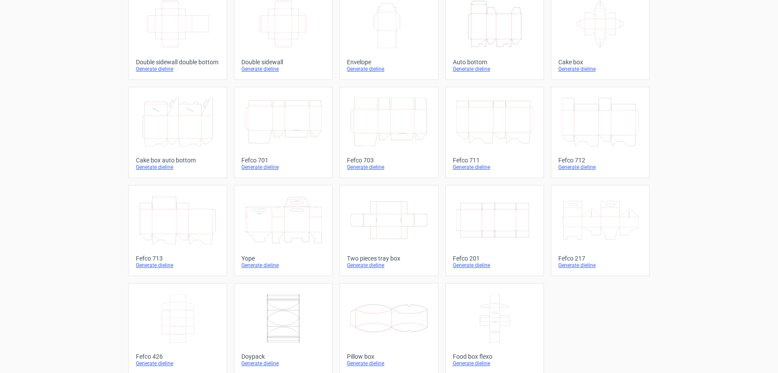
scroll to position [170, 0]
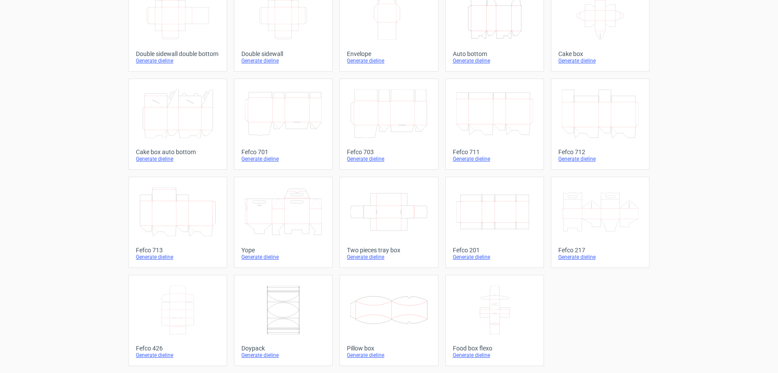
click at [509, 206] on icon "Width Depth Height" at bounding box center [494, 211] width 77 height 49
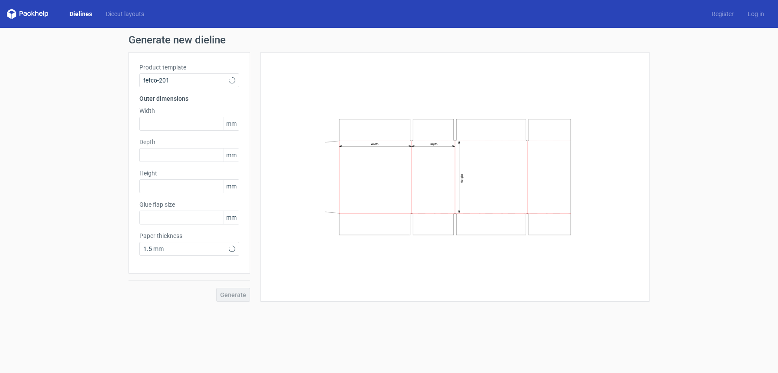
type input "20"
click at [203, 122] on input "text" at bounding box center [189, 124] width 100 height 14
type input "250"
click at [203, 150] on input "text" at bounding box center [189, 155] width 100 height 14
type input "160"
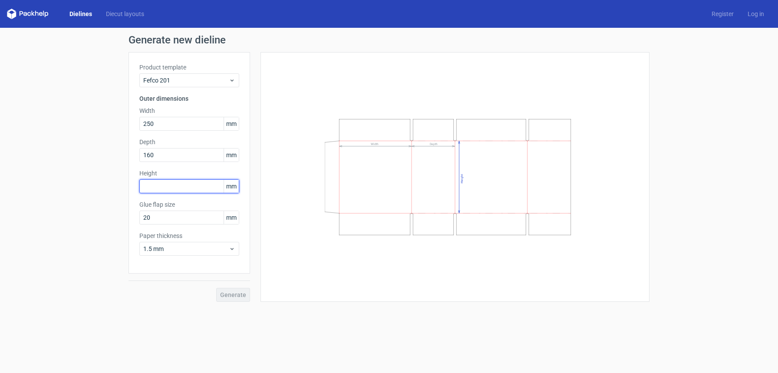
click at [164, 186] on input "text" at bounding box center [189, 186] width 100 height 14
type input "320"
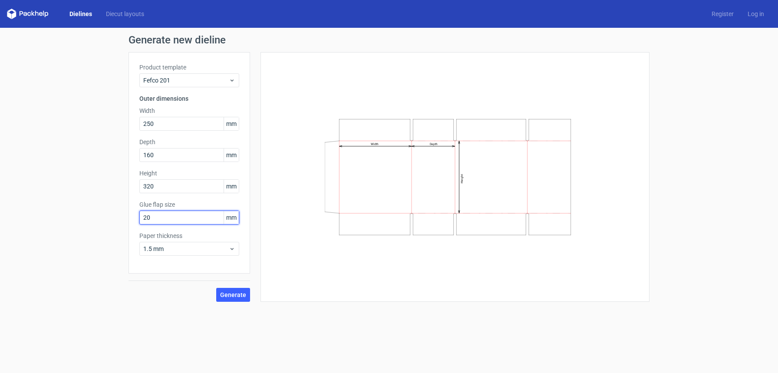
click at [159, 215] on input "20" at bounding box center [189, 217] width 100 height 14
click at [157, 215] on input "20" at bounding box center [189, 217] width 100 height 14
drag, startPoint x: 157, startPoint y: 215, endPoint x: 134, endPoint y: 215, distance: 23.0
click at [134, 215] on div "Product template Fefco 201 Outer dimensions Width 250 mm Depth 160 mm Height 32…" at bounding box center [188, 162] width 121 height 221
click at [302, 241] on div "Width Depth Height" at bounding box center [454, 177] width 367 height 228
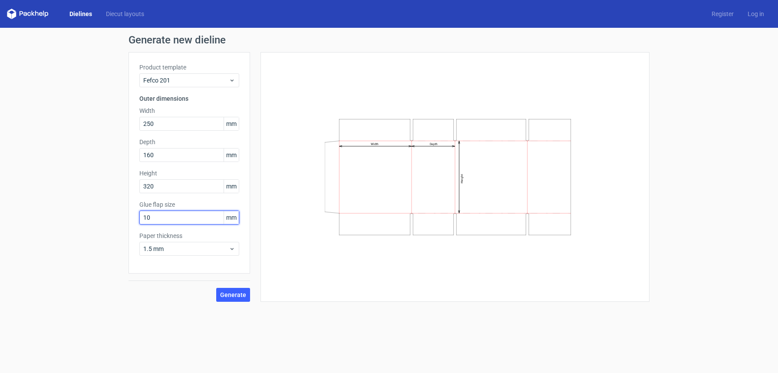
drag, startPoint x: 154, startPoint y: 218, endPoint x: 140, endPoint y: 217, distance: 13.9
click at [140, 217] on input "10" at bounding box center [189, 217] width 100 height 14
click at [333, 278] on div "Width Depth Height" at bounding box center [454, 177] width 367 height 228
drag, startPoint x: 178, startPoint y: 218, endPoint x: 139, endPoint y: 214, distance: 39.7
click at [139, 214] on input "50" at bounding box center [189, 217] width 100 height 14
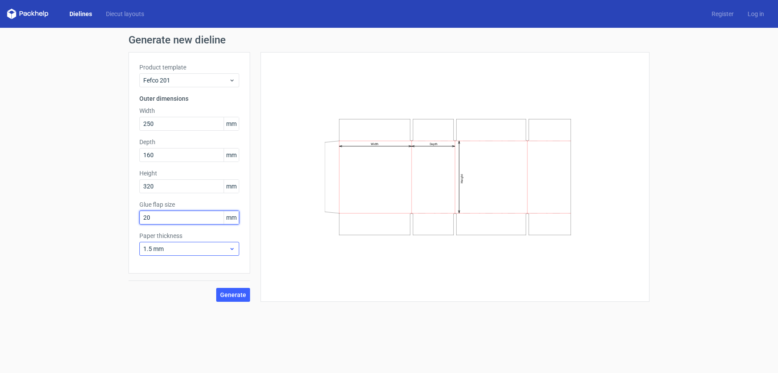
type input "20"
click at [194, 248] on span "1.5 mm" at bounding box center [185, 248] width 85 height 9
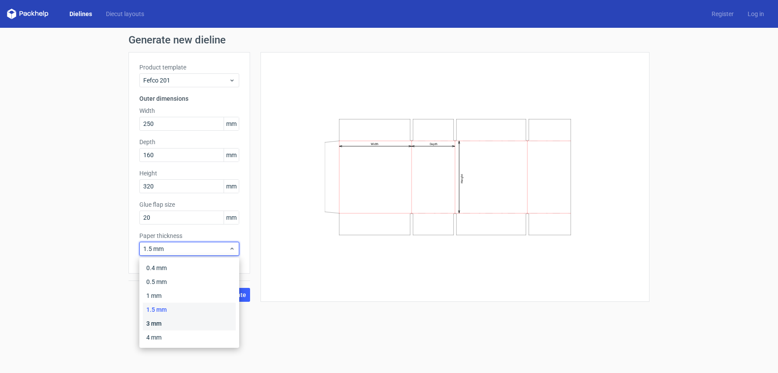
click at [173, 324] on div "3 mm" at bounding box center [189, 323] width 93 height 14
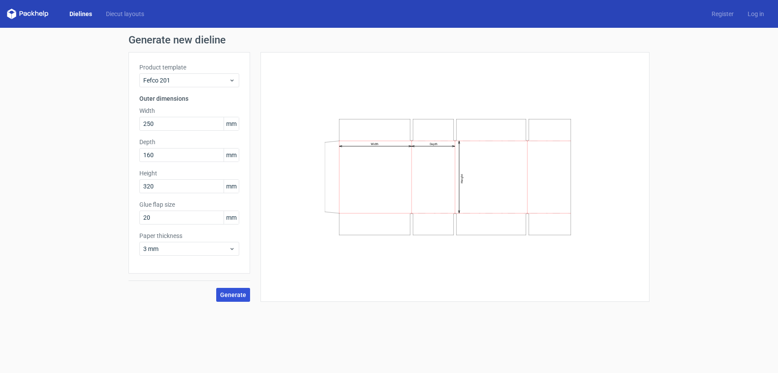
click at [242, 292] on span "Generate" at bounding box center [233, 295] width 26 height 6
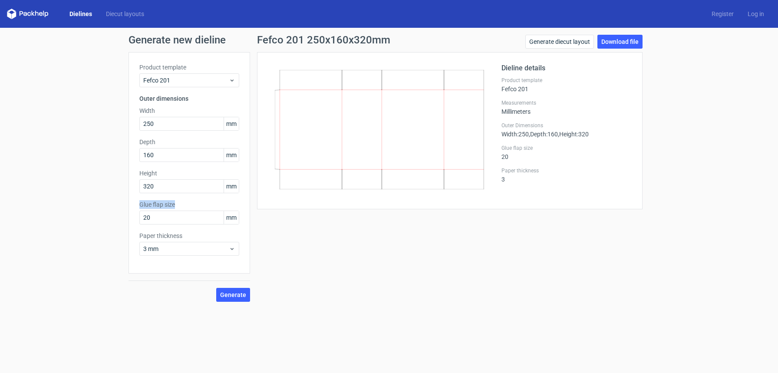
drag, startPoint x: 177, startPoint y: 205, endPoint x: 128, endPoint y: 206, distance: 48.2
click at [128, 206] on div "Product template Fefco 201 Outer dimensions Width 250 mm Depth 160 mm Height 32…" at bounding box center [188, 162] width 121 height 221
drag, startPoint x: 181, startPoint y: 238, endPoint x: 138, endPoint y: 238, distance: 42.5
click at [138, 238] on div "Product template Fefco 201 Outer dimensions Width 250 mm Depth 160 mm Height 32…" at bounding box center [188, 162] width 121 height 221
copy label "Paper thickness"
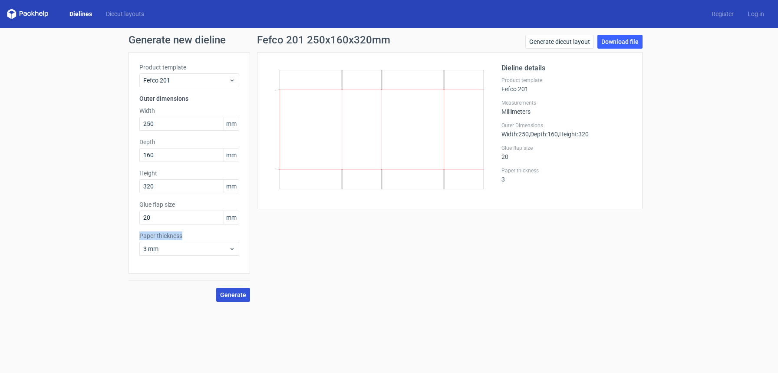
click at [230, 294] on span "Generate" at bounding box center [233, 295] width 26 height 6
click at [625, 43] on link "Download file" at bounding box center [619, 42] width 45 height 14
